Goal: Information Seeking & Learning: Learn about a topic

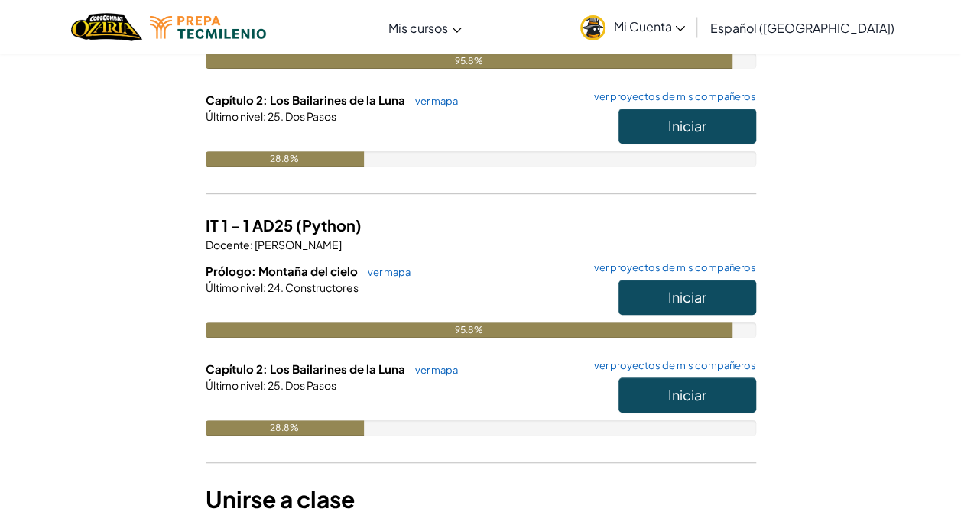
scroll to position [289, 0]
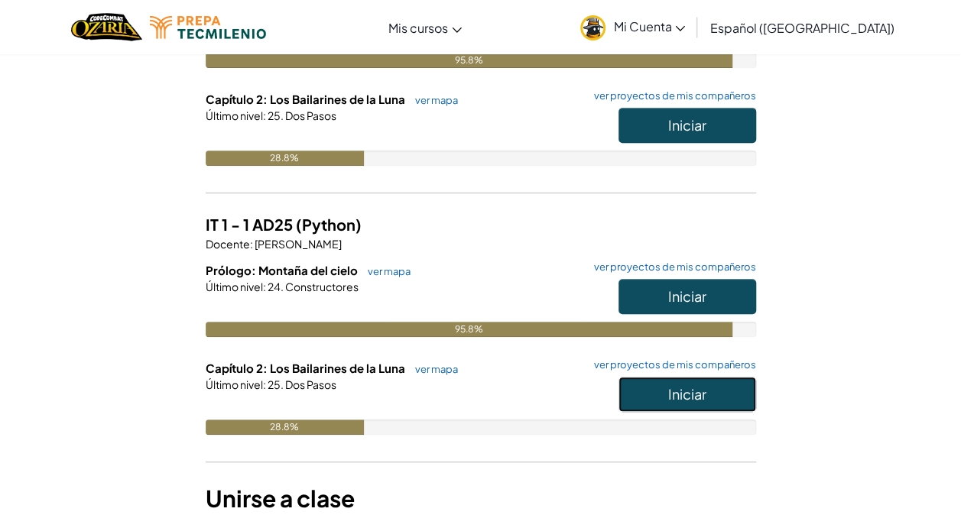
click at [716, 395] on button "Iniciar" at bounding box center [688, 394] width 138 height 35
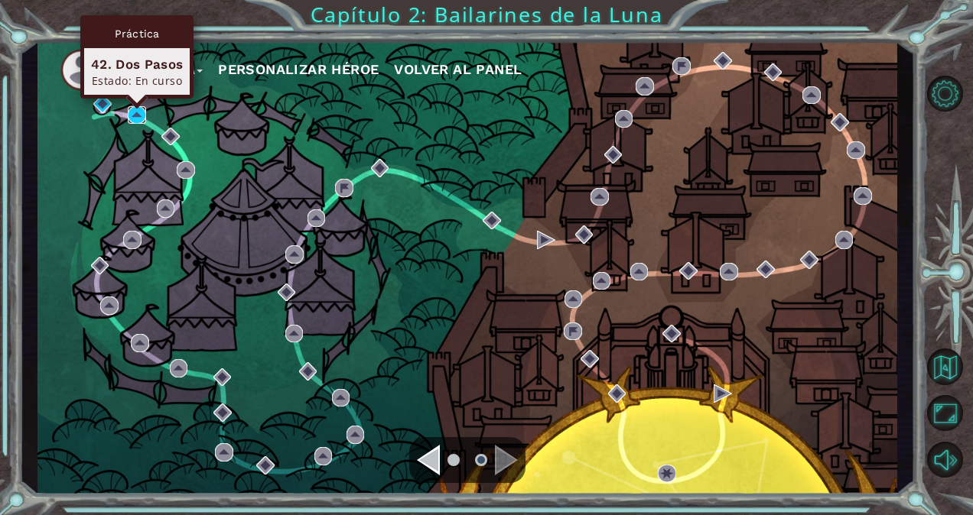
click at [139, 119] on img at bounding box center [137, 115] width 18 height 18
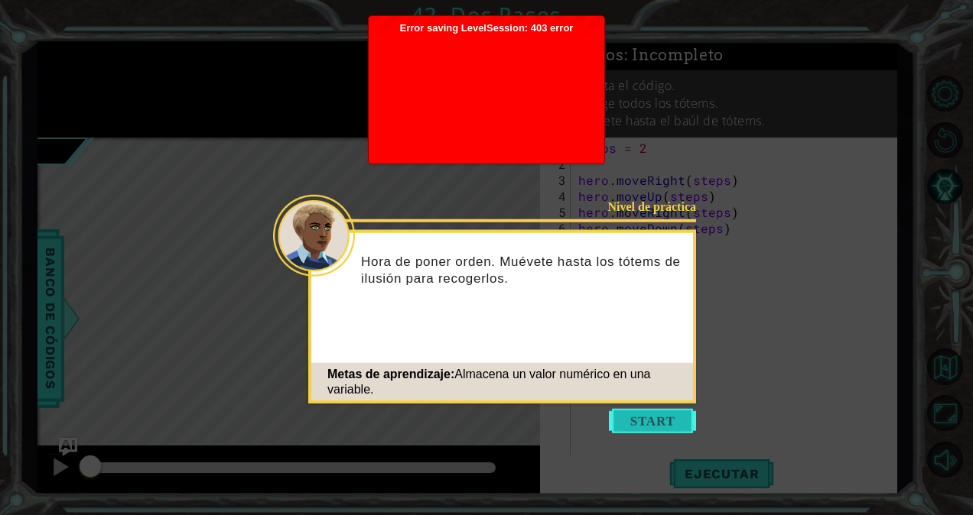
click at [679, 424] on button "Start" at bounding box center [652, 421] width 87 height 24
click at [645, 421] on button "Start" at bounding box center [652, 421] width 87 height 24
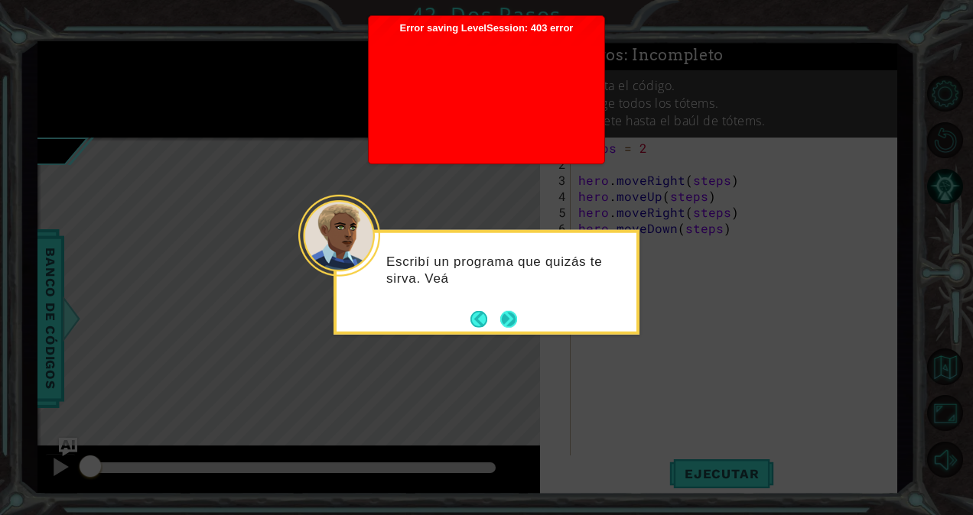
click at [505, 317] on button "Next" at bounding box center [509, 319] width 18 height 18
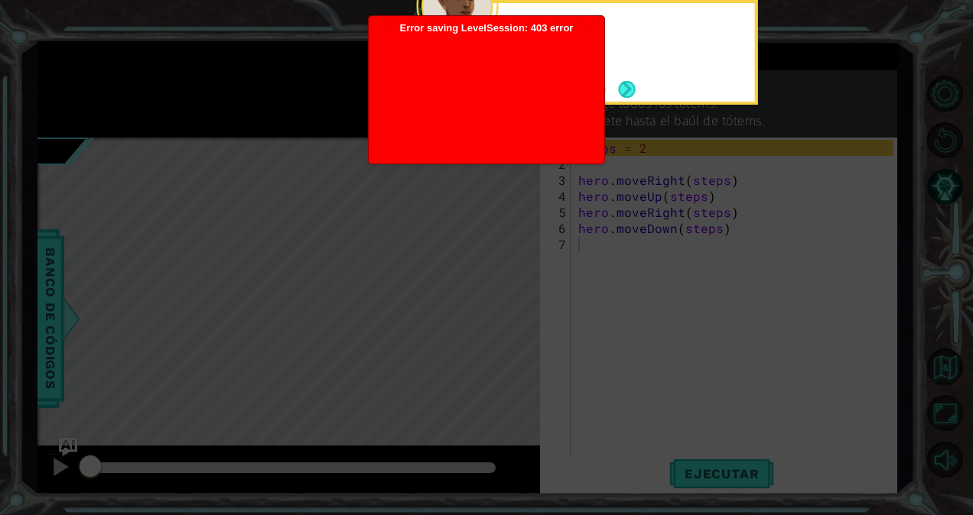
click at [505, 317] on icon at bounding box center [486, 77] width 973 height 876
click at [586, 342] on icon at bounding box center [486, 77] width 973 height 876
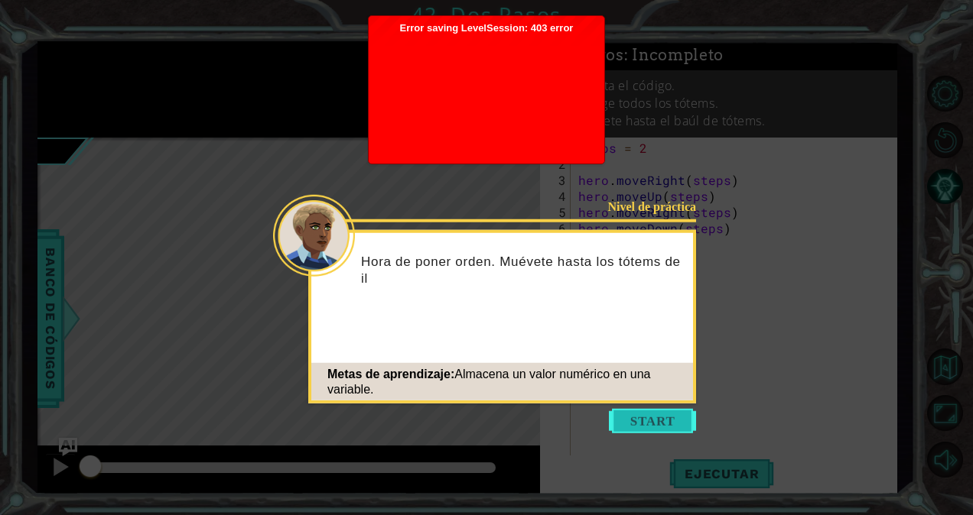
click at [681, 424] on button "Start" at bounding box center [652, 421] width 87 height 24
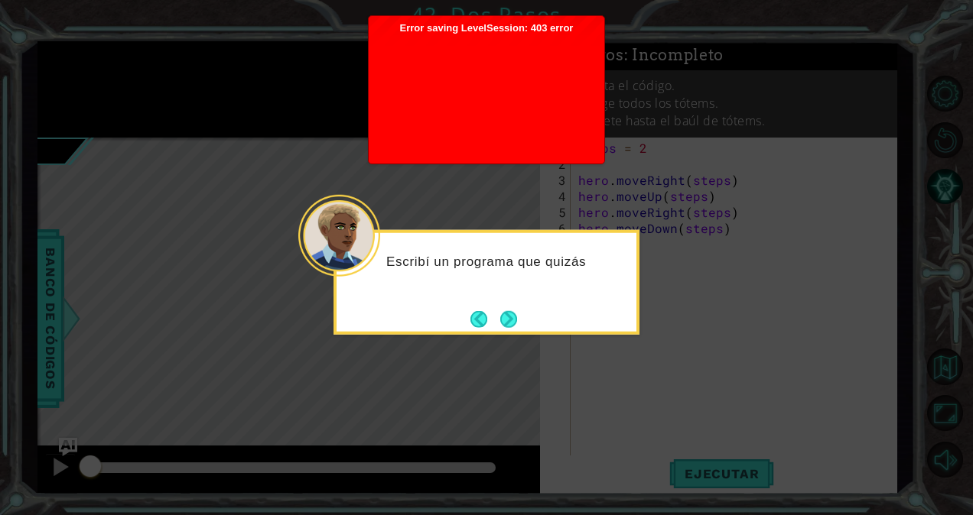
click at [504, 303] on div "Escribí un programa que quizás" at bounding box center [486, 282] width 306 height 105
click at [509, 309] on footer at bounding box center [493, 318] width 47 height 23
click at [511, 318] on button "Next" at bounding box center [508, 319] width 25 height 25
